Goal: Task Accomplishment & Management: Use online tool/utility

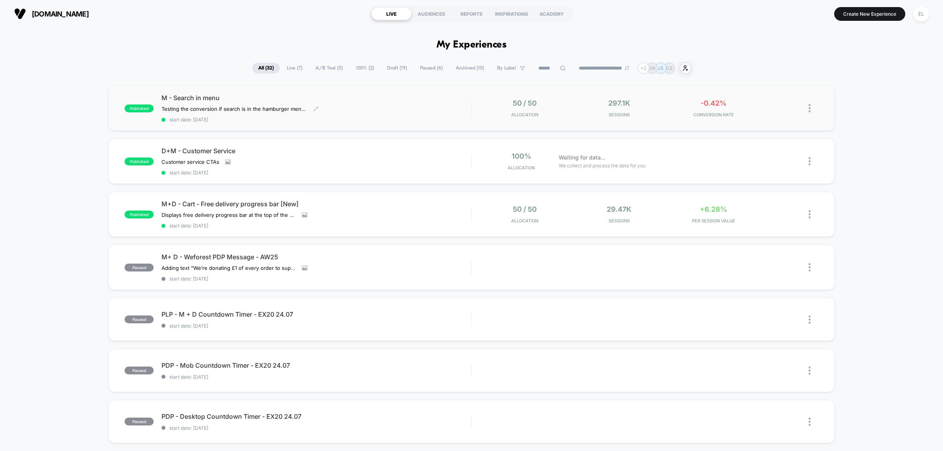
click at [343, 104] on div "M - Search in menu Testing the conversion if search is in the hamburger menu vs…" at bounding box center [317, 108] width 310 height 29
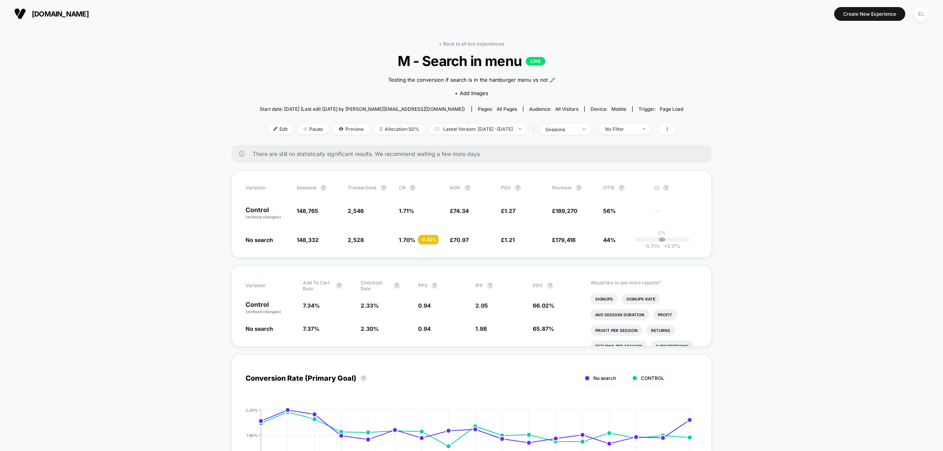
drag, startPoint x: 472, startPoint y: 40, endPoint x: 484, endPoint y: 39, distance: 12.2
click at [483, 44] on link "< Back to all live experiences" at bounding box center [471, 44] width 65 height 6
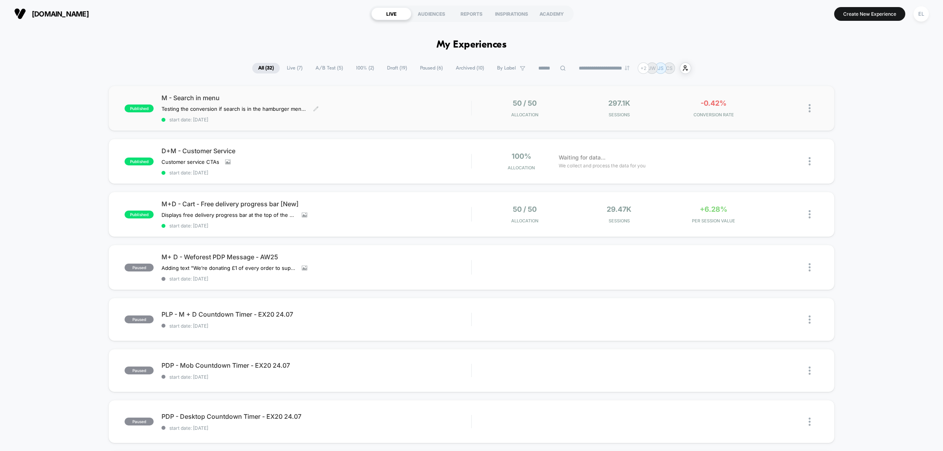
click at [436, 111] on div "M - Search in menu Testing the conversion if search is in the hamburger menu vs…" at bounding box center [317, 108] width 310 height 29
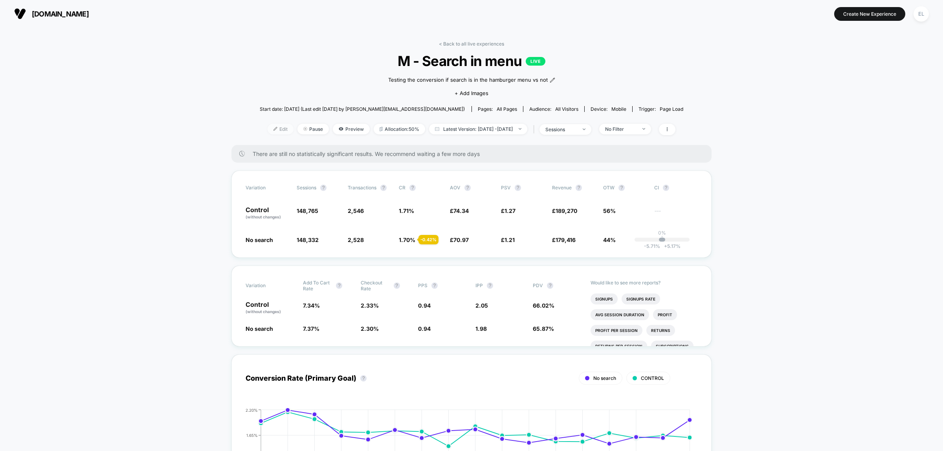
click at [273, 127] on span "Edit" at bounding box center [281, 129] width 26 height 11
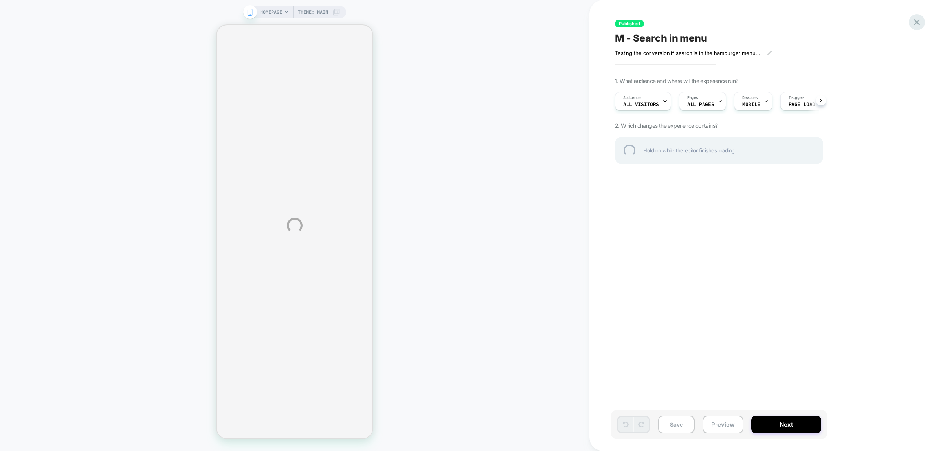
click at [920, 23] on div at bounding box center [917, 22] width 16 height 16
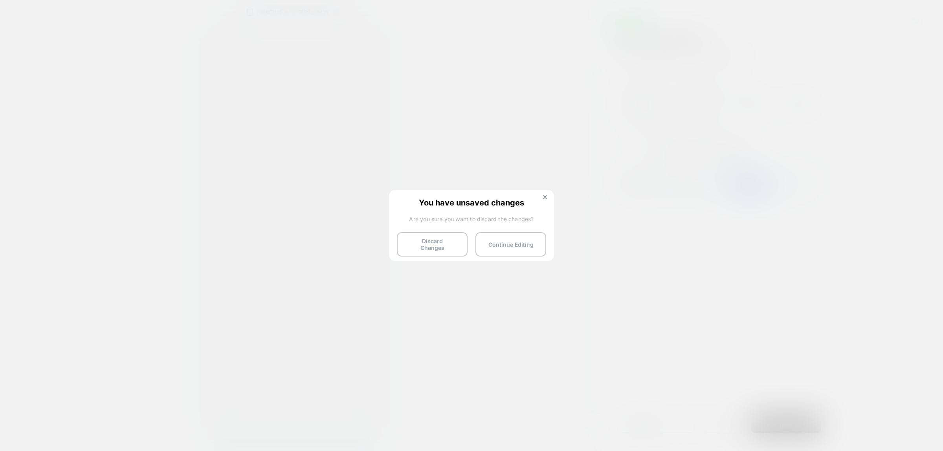
scroll to position [0, 0]
drag, startPoint x: 421, startPoint y: 243, endPoint x: 427, endPoint y: 243, distance: 6.3
click at [423, 243] on button "Discard Changes" at bounding box center [432, 244] width 71 height 24
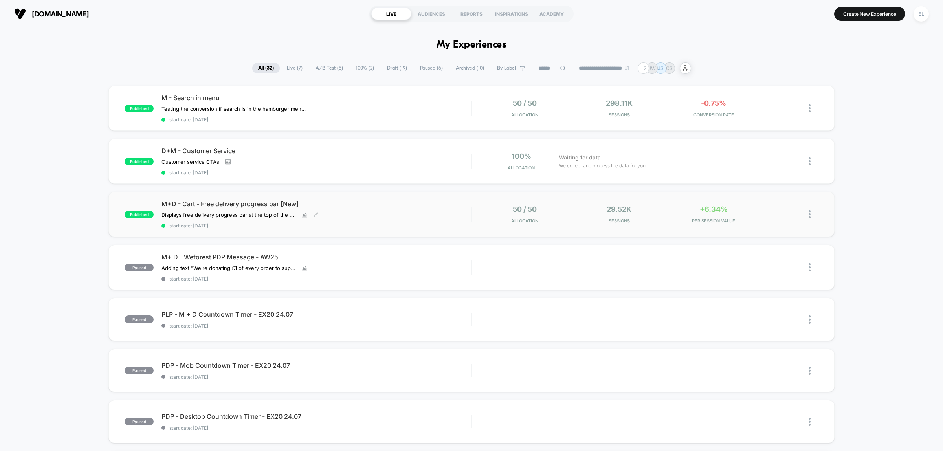
click at [376, 215] on div "Displays free delivery progress bar at the top of the cart and hides the messag…" at bounding box center [270, 215] width 217 height 6
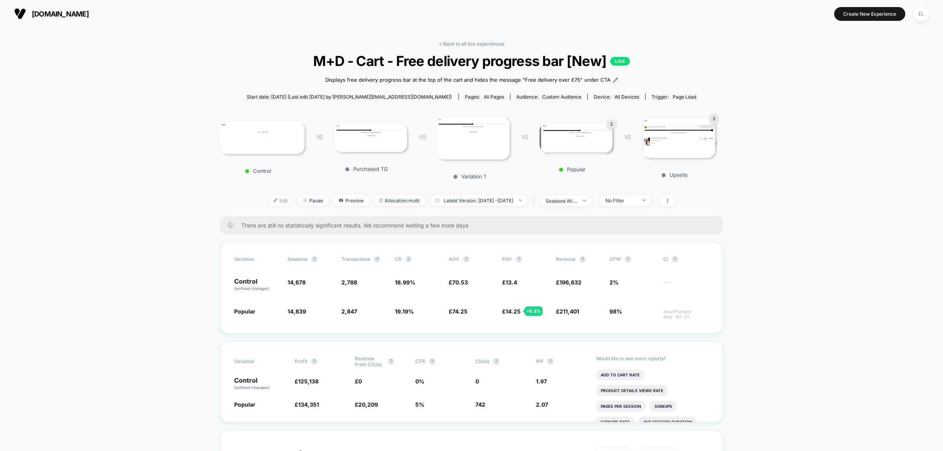
click at [268, 195] on span "Edit" at bounding box center [281, 200] width 26 height 11
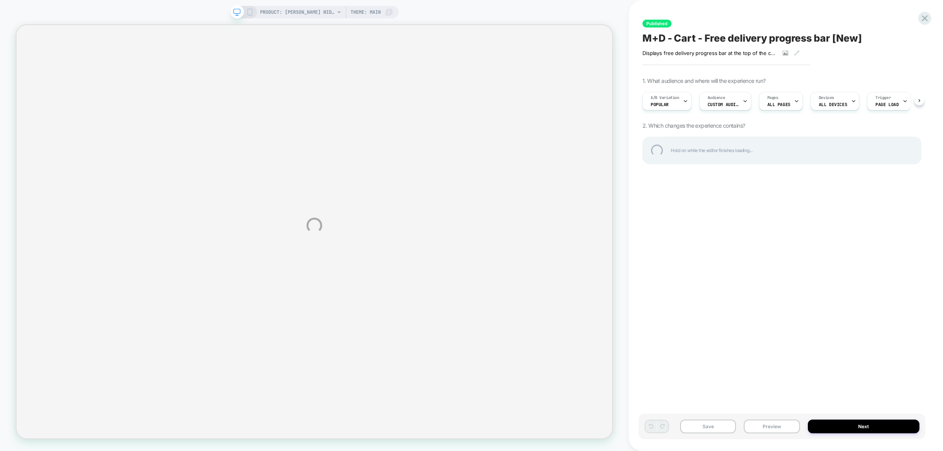
click at [912, 16] on div "PRODUCT: Arlette Wide Leg Jumpsuit [poppy red] PRODUCT: Arlette Wide Leg Jumpsu…" at bounding box center [471, 225] width 943 height 451
click at [922, 18] on div at bounding box center [925, 18] width 16 height 16
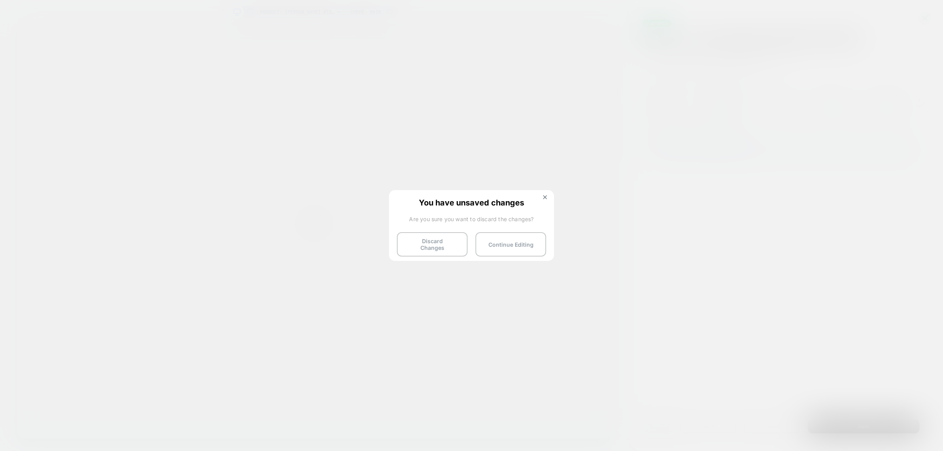
click at [439, 244] on button "Discard Changes" at bounding box center [432, 244] width 71 height 24
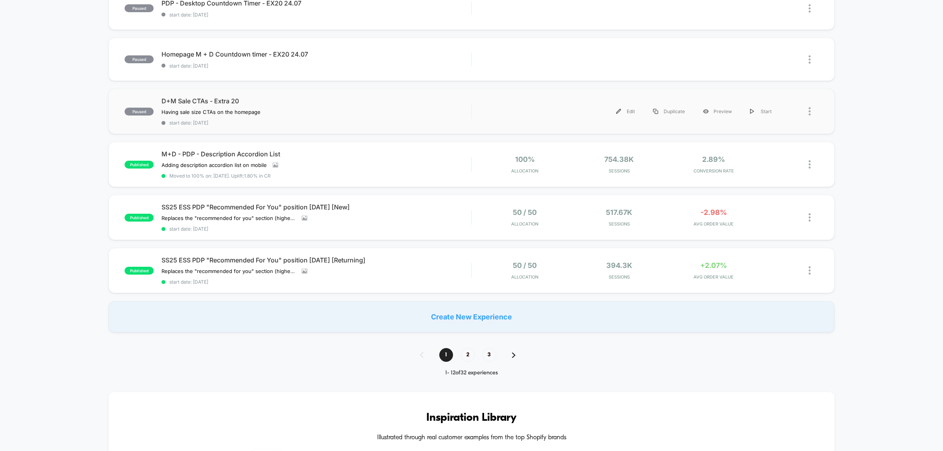
scroll to position [442, 0]
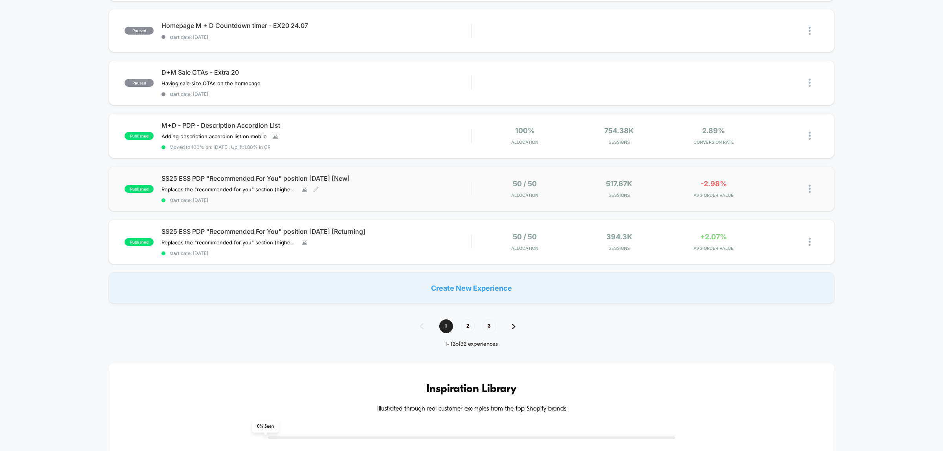
click at [403, 185] on div "SS25 ESS PDP "Recommended For You" position 04.06.25 [New] Replaces the "recomm…" at bounding box center [317, 189] width 310 height 29
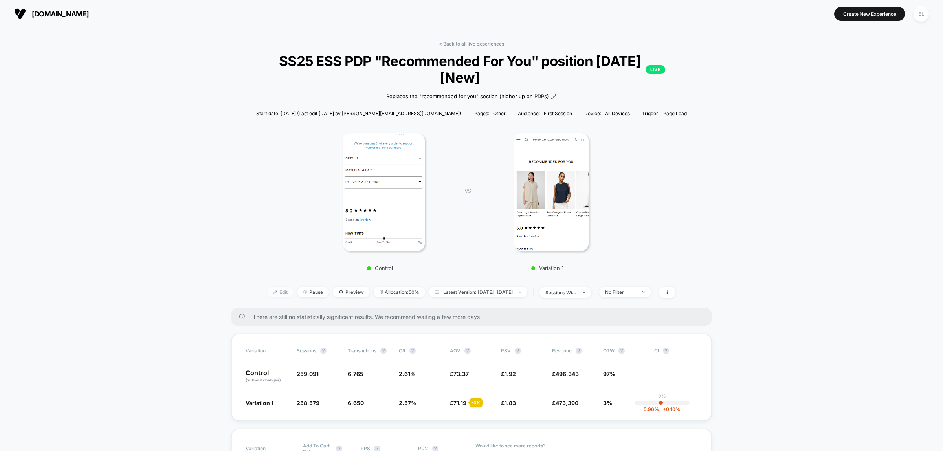
click at [274, 290] on img at bounding box center [276, 292] width 4 height 4
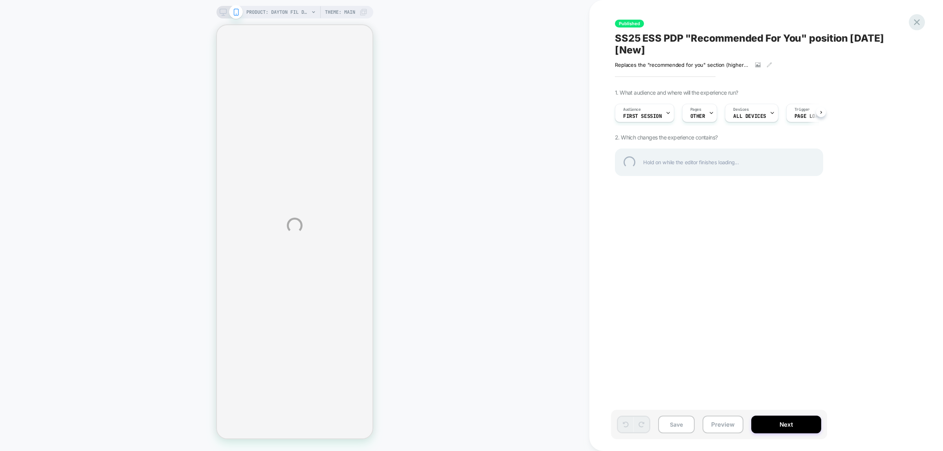
click at [914, 20] on div at bounding box center [917, 22] width 16 height 16
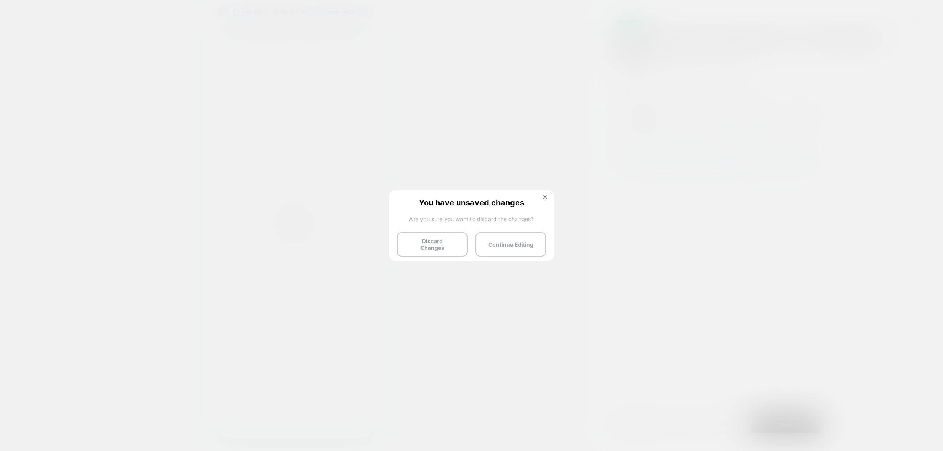
click at [548, 193] on div "You have unsaved changes Are you sure you want to discard the changes? Discard …" at bounding box center [471, 225] width 165 height 70
click at [547, 195] on img at bounding box center [545, 197] width 4 height 4
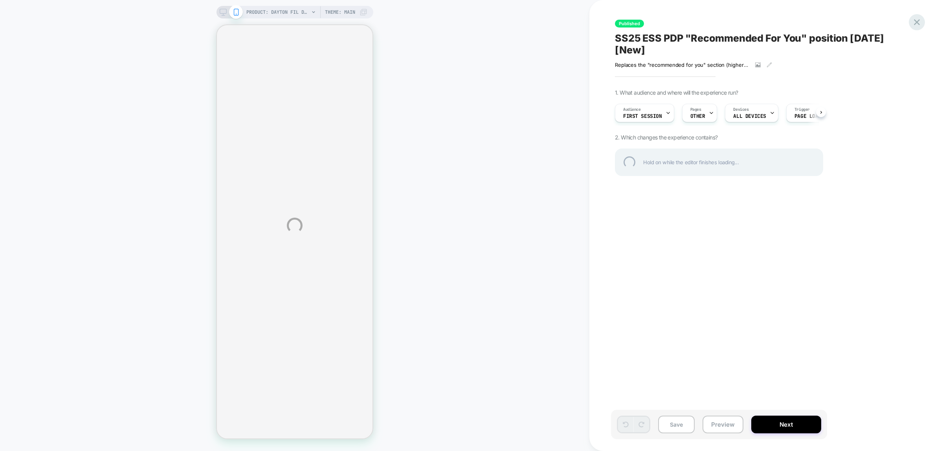
click at [921, 22] on div at bounding box center [917, 22] width 16 height 16
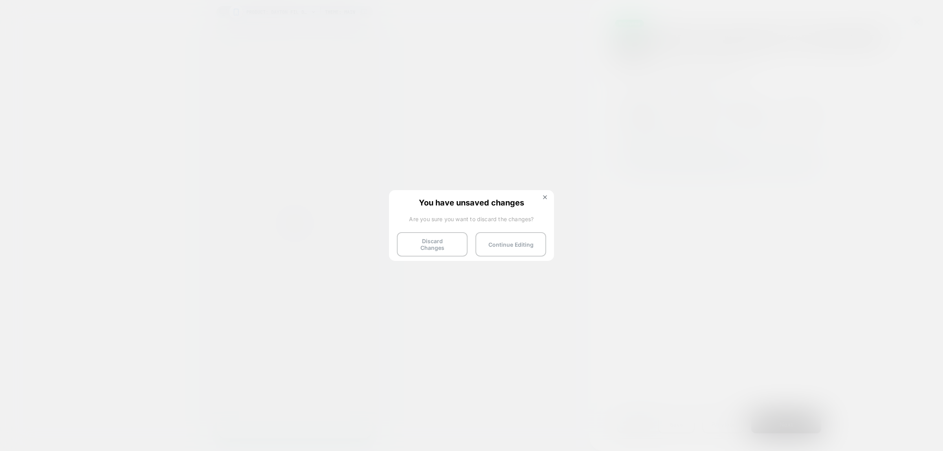
click at [436, 242] on button "Discard Changes" at bounding box center [432, 244] width 71 height 24
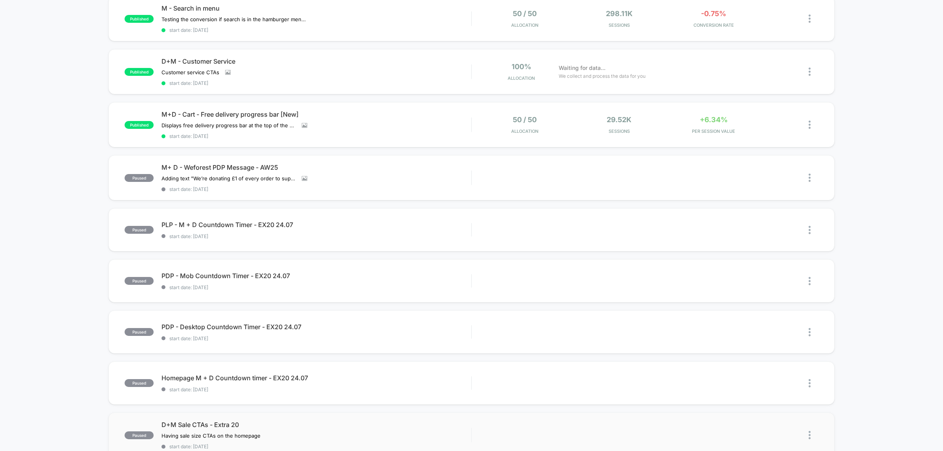
scroll to position [344, 0]
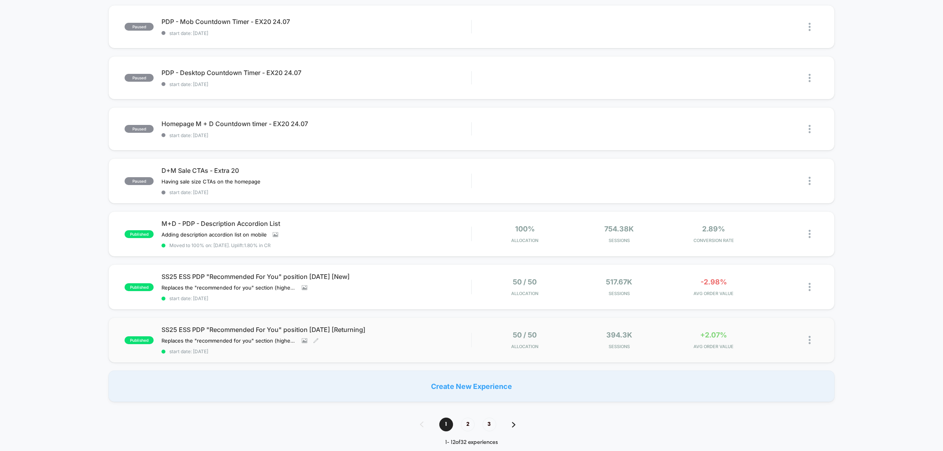
click at [406, 340] on div "SS25 ESS PDP "Recommended For You" position 04.06.25 [Returning] Replaces the "…" at bounding box center [317, 340] width 310 height 29
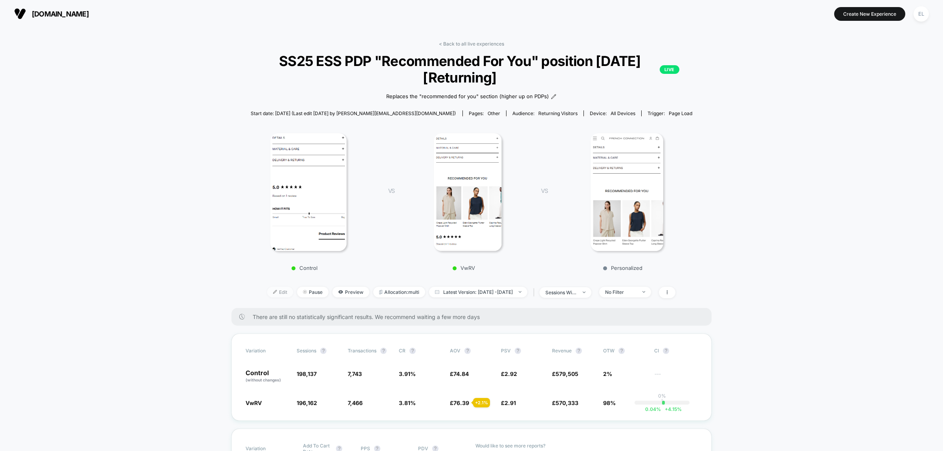
click at [267, 294] on span "Edit" at bounding box center [280, 292] width 26 height 11
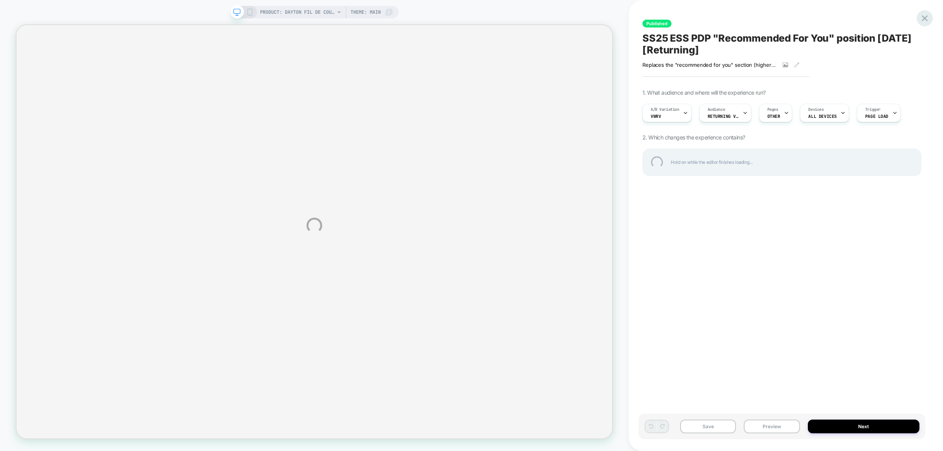
click at [925, 13] on div at bounding box center [925, 18] width 16 height 16
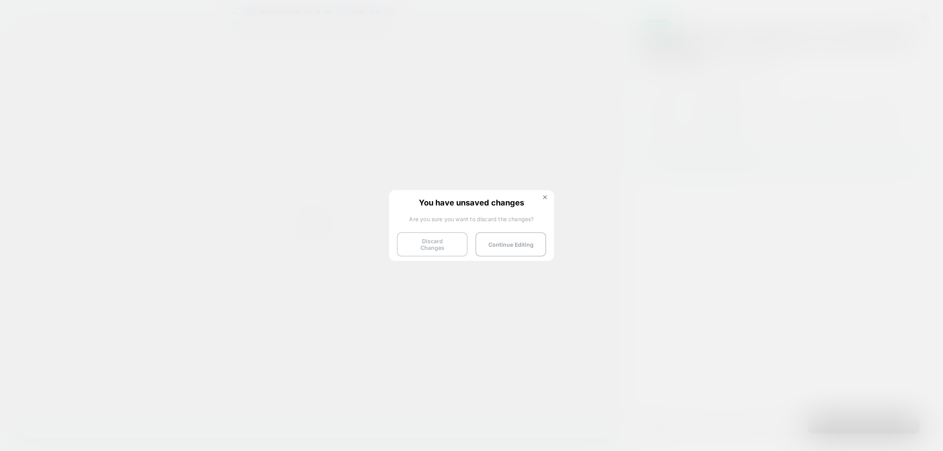
click at [439, 240] on button "Discard Changes" at bounding box center [432, 244] width 71 height 24
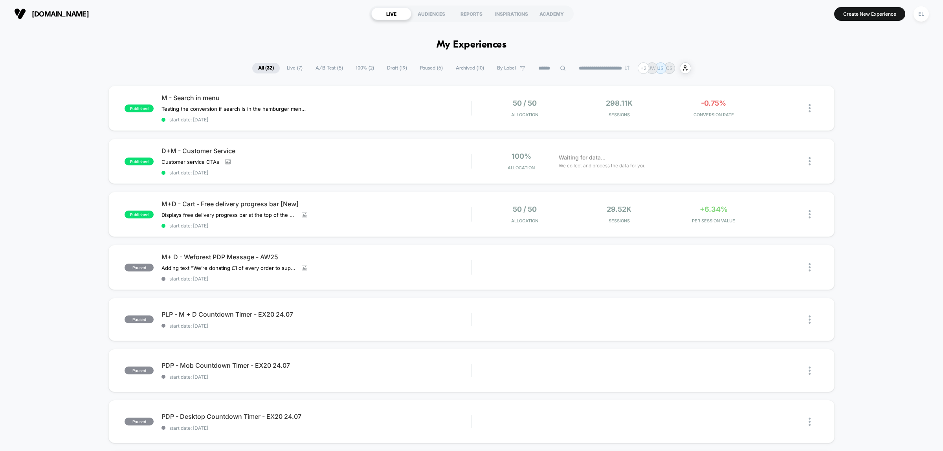
click at [288, 66] on span "Live ( 7 )" at bounding box center [295, 68] width 28 height 11
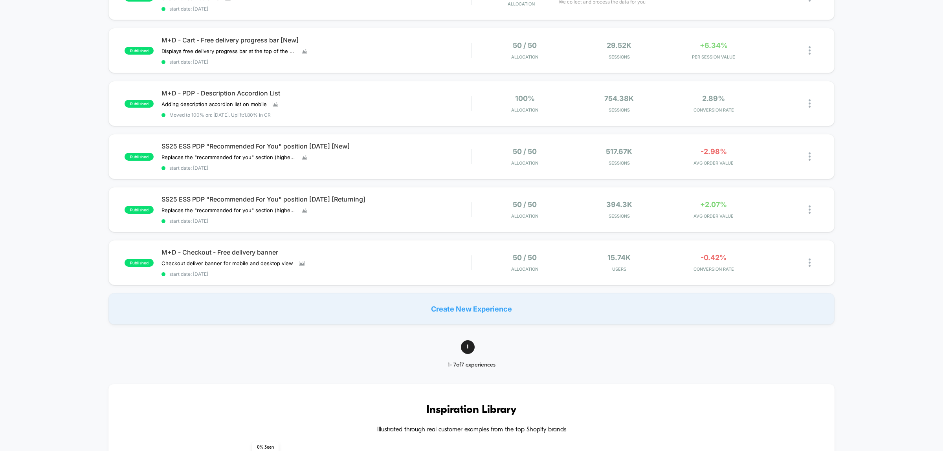
scroll to position [246, 0]
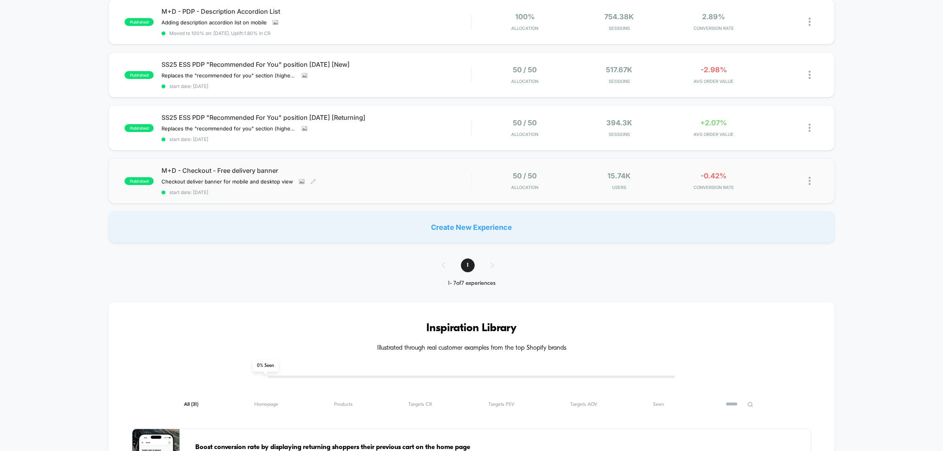
click at [343, 178] on div "Checkout deliver banner for mobile and desktop view Click to view images Click …" at bounding box center [270, 181] width 217 height 6
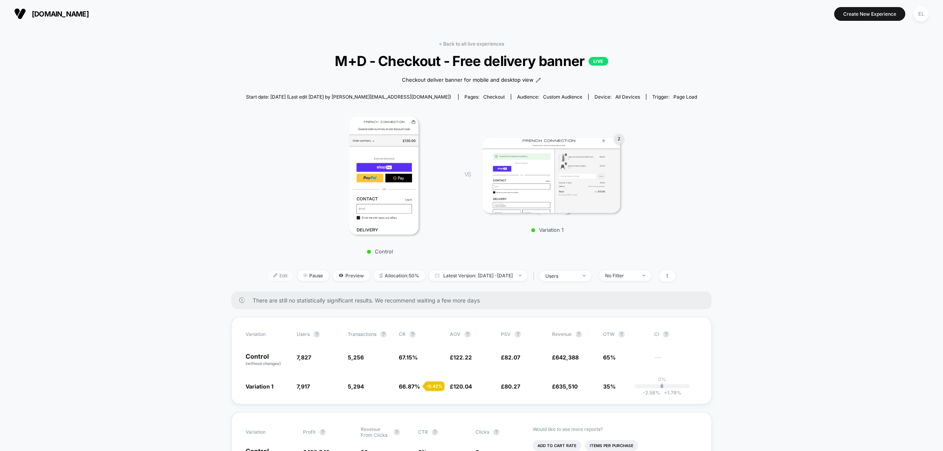
click at [268, 273] on span "Edit" at bounding box center [281, 275] width 26 height 11
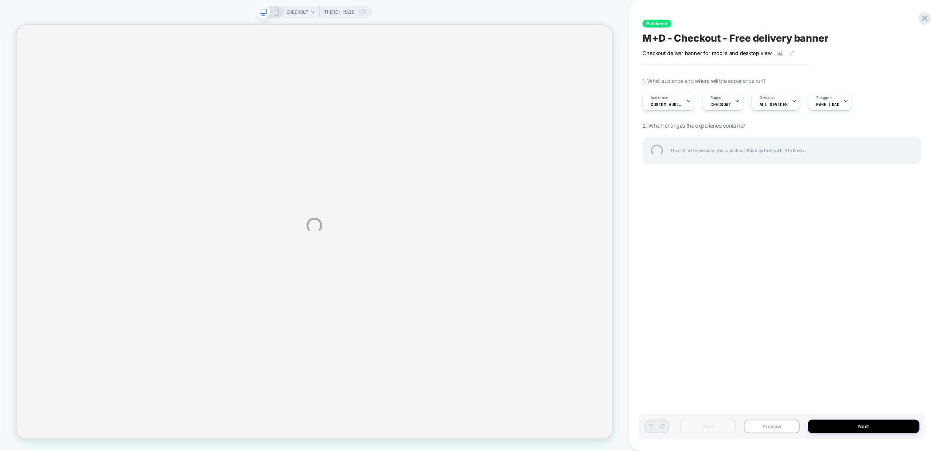
click at [408, 207] on div "CHECKOUT Theme: MAIN Published M+D - Checkout - Free delivery banner Checkout d…" at bounding box center [471, 225] width 943 height 451
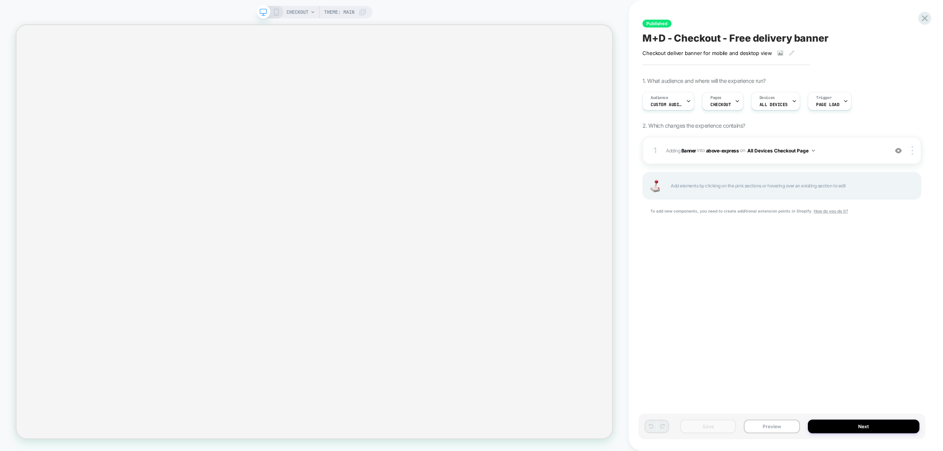
click at [356, 16] on div "CHECKOUT Theme: MAIN" at bounding box center [327, 12] width 80 height 13
click at [304, 10] on span "CHECKOUT" at bounding box center [298, 12] width 22 height 13
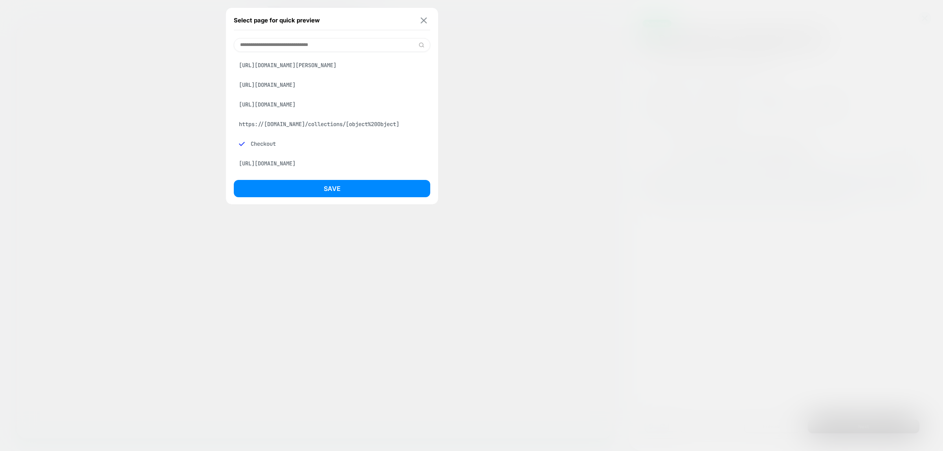
click at [425, 20] on img at bounding box center [424, 20] width 6 height 6
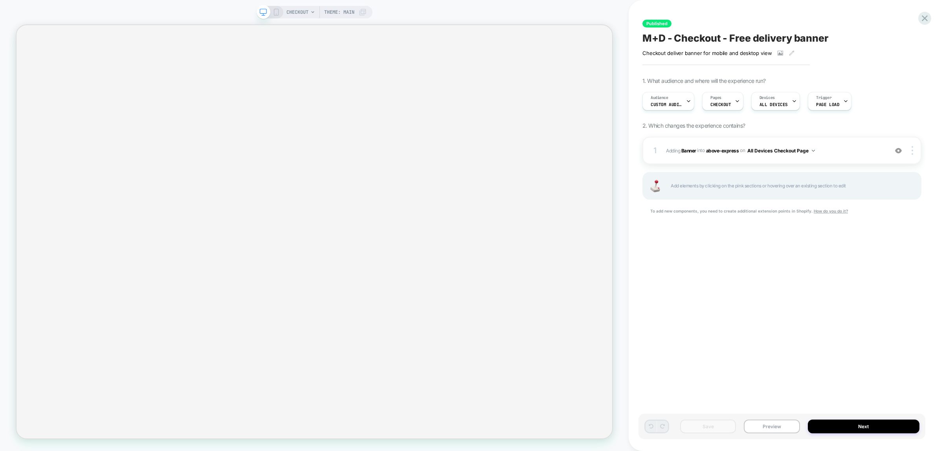
click at [276, 11] on icon at bounding box center [276, 12] width 7 height 7
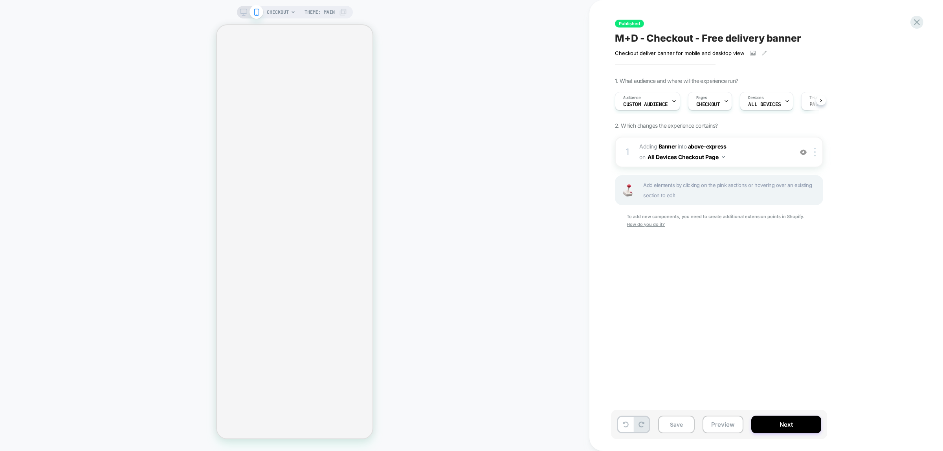
click at [243, 13] on icon at bounding box center [243, 12] width 7 height 7
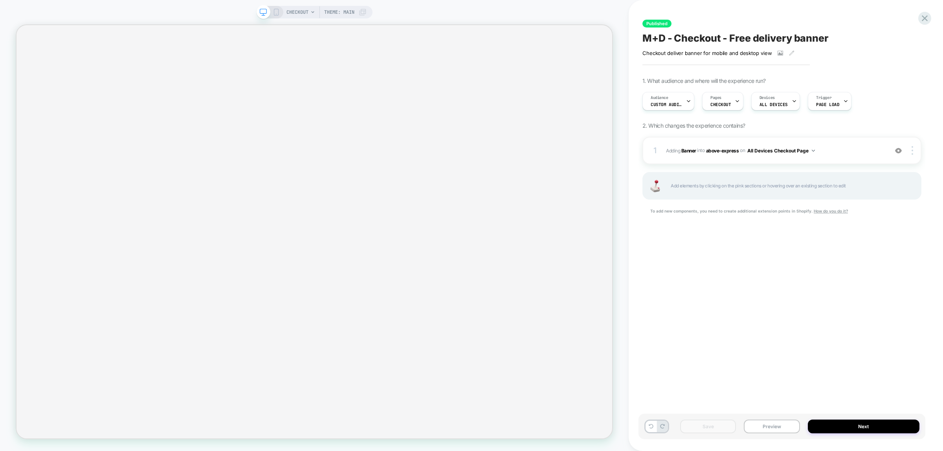
click at [299, 11] on span "CHECKOUT" at bounding box center [298, 12] width 22 height 13
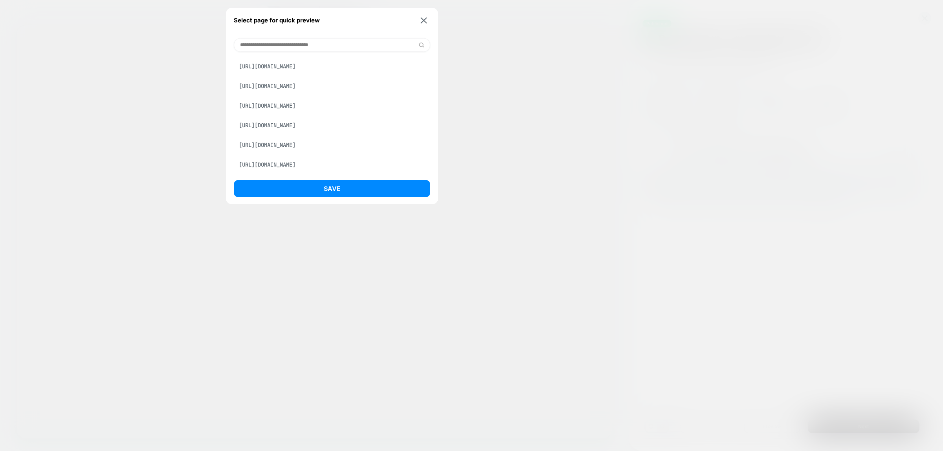
scroll to position [162, 0]
click at [316, 165] on div "[URL][DOMAIN_NAME]" at bounding box center [332, 164] width 197 height 15
click at [362, 185] on button "Save" at bounding box center [332, 188] width 197 height 17
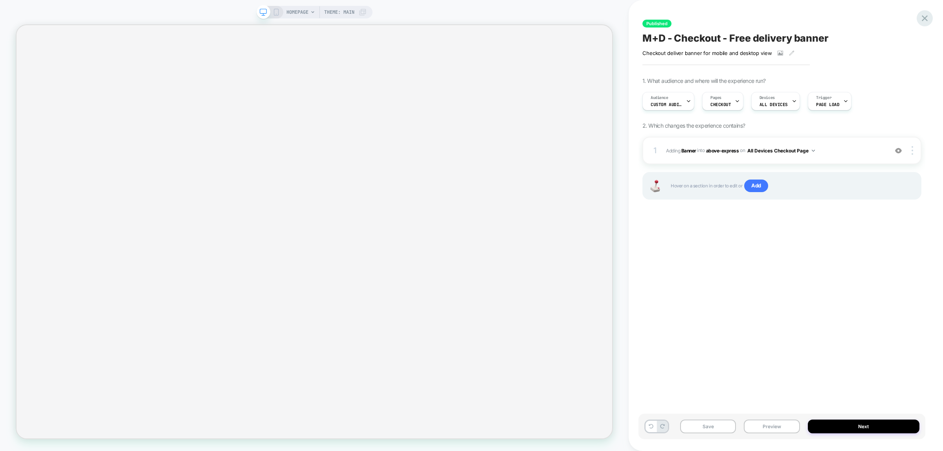
click at [928, 20] on icon at bounding box center [925, 18] width 11 height 11
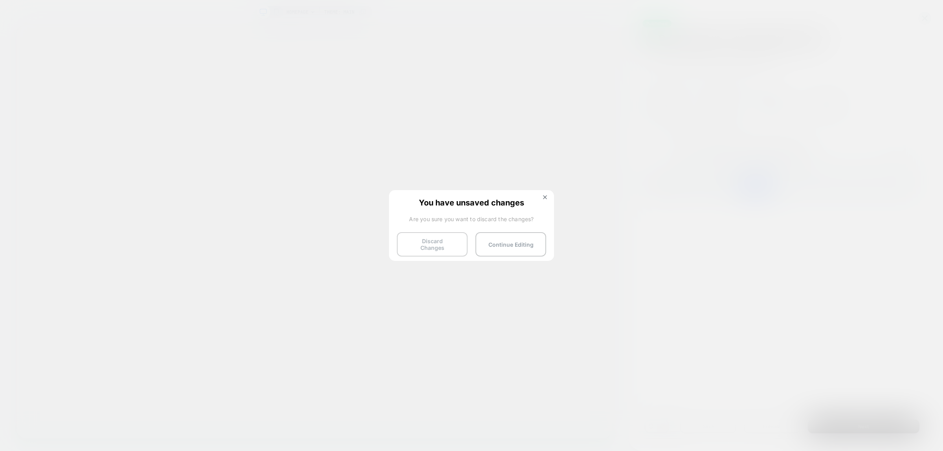
click at [426, 244] on button "Discard Changes" at bounding box center [432, 244] width 71 height 24
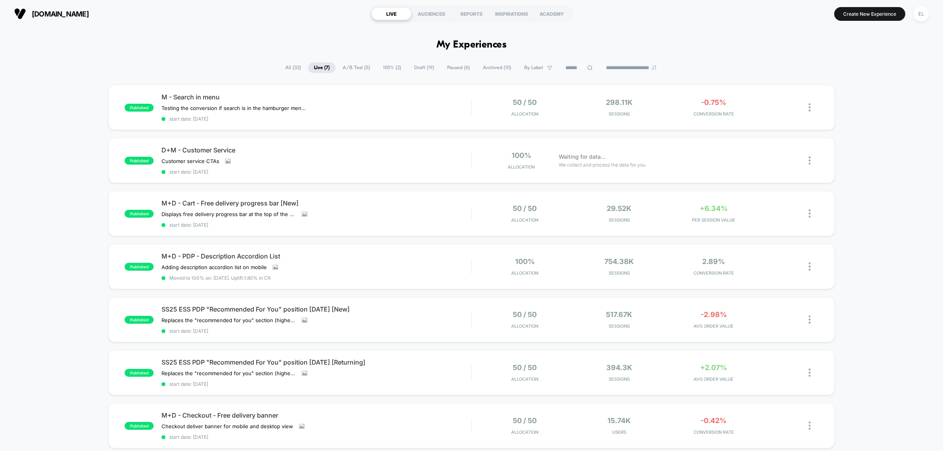
click at [903, 182] on div "published M - Search in menu Testing the conversion if search is in the hamburg…" at bounding box center [471, 286] width 943 height 403
